Goal: Find specific page/section: Find specific page/section

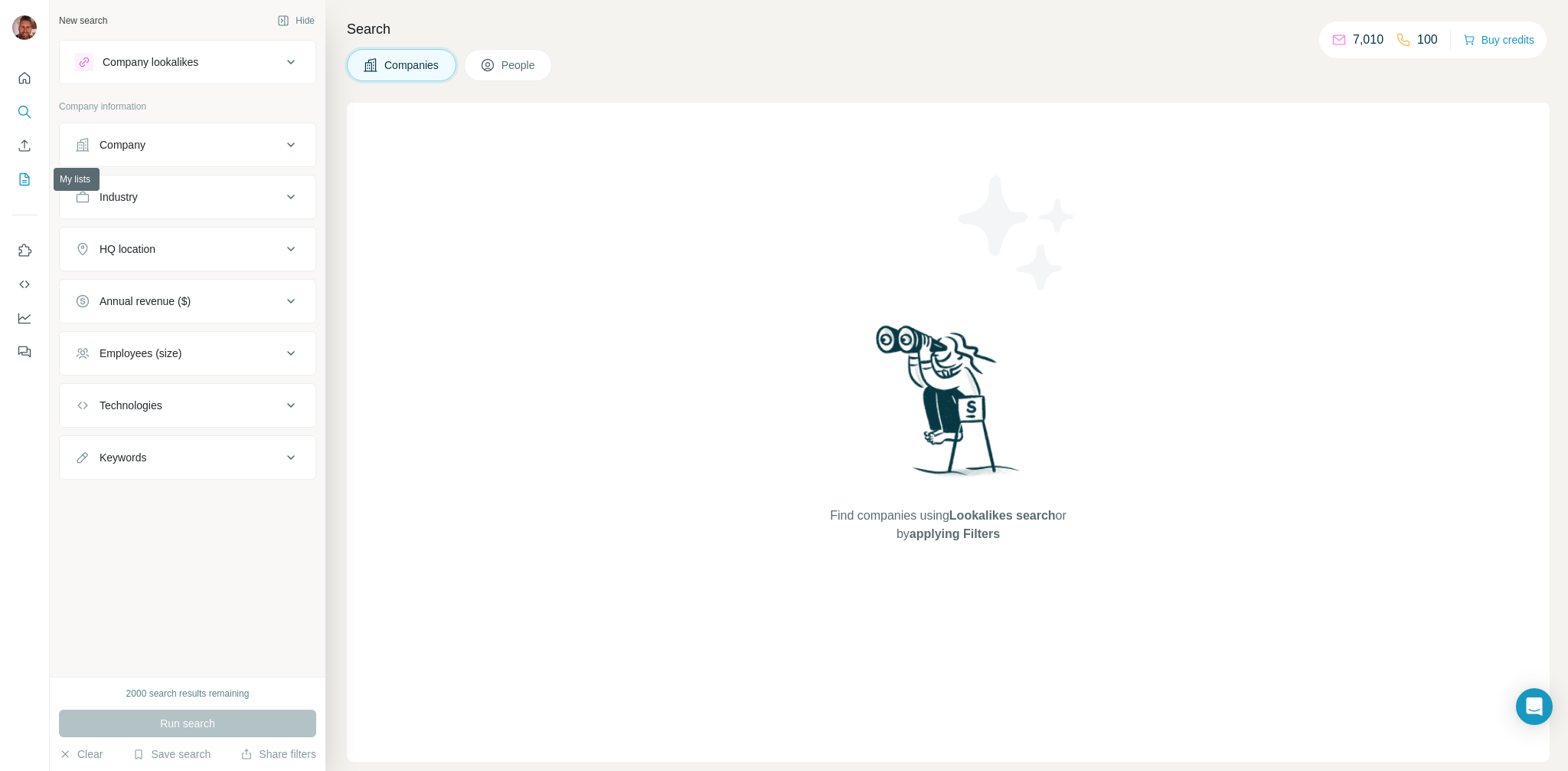
click at [27, 178] on icon "My lists" at bounding box center [24, 179] width 15 height 15
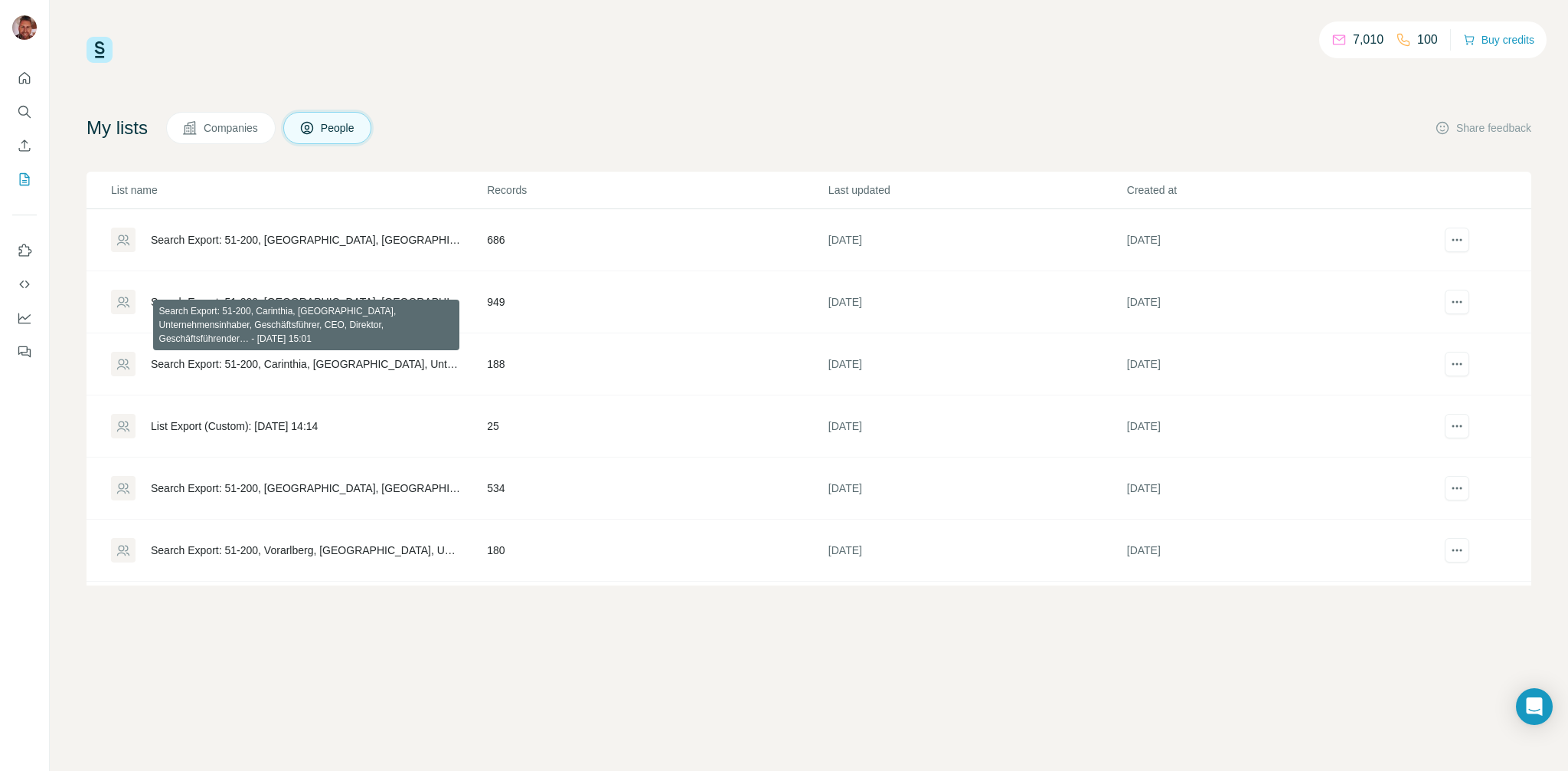
click at [331, 363] on div "Search Export: 51-200, Carinthia, [GEOGRAPHIC_DATA], Unternehmensinhaber, Gesch…" at bounding box center [306, 364] width 311 height 15
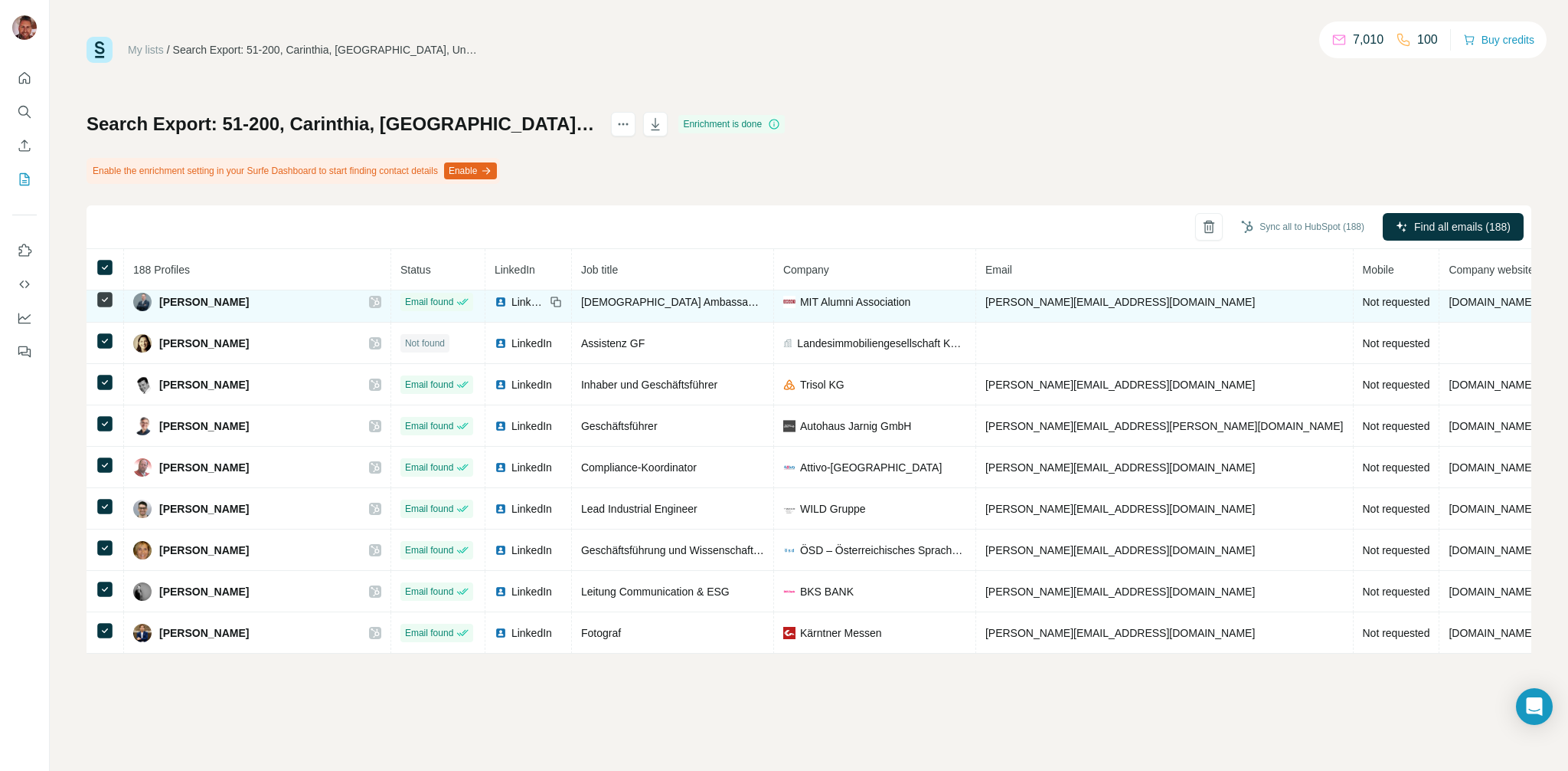
scroll to position [840, 0]
